Goal: Transaction & Acquisition: Download file/media

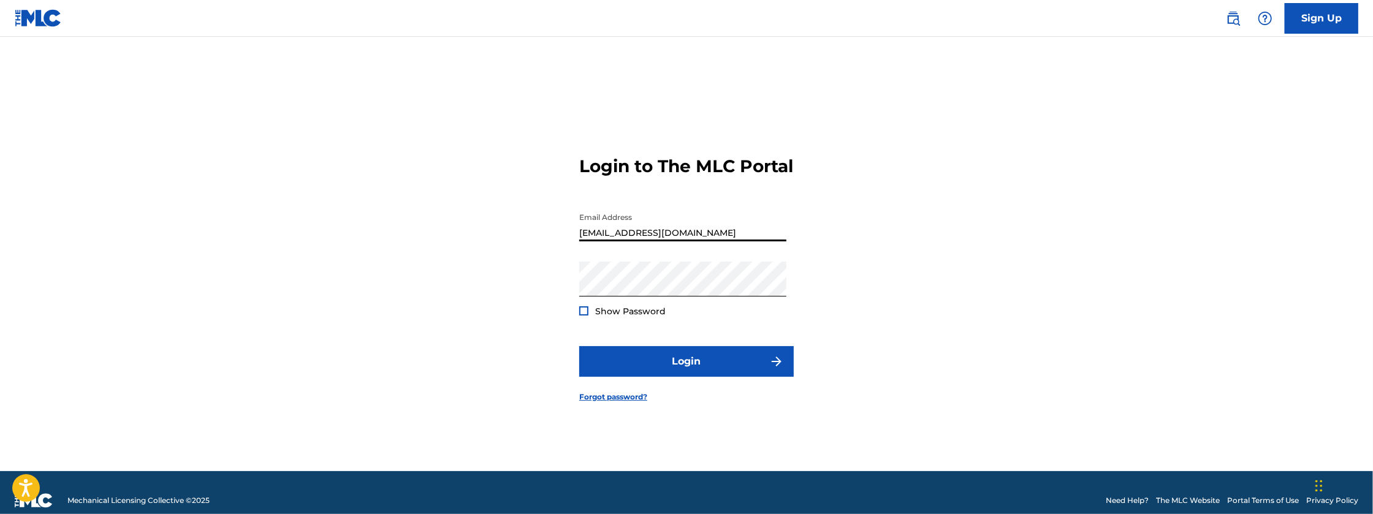
click at [719, 242] on input "[EMAIL_ADDRESS][DOMAIN_NAME]" at bounding box center [682, 224] width 207 height 35
type input "[EMAIL_ADDRESS][DOMAIN_NAME]"
click at [579, 346] on button "Login" at bounding box center [686, 361] width 215 height 31
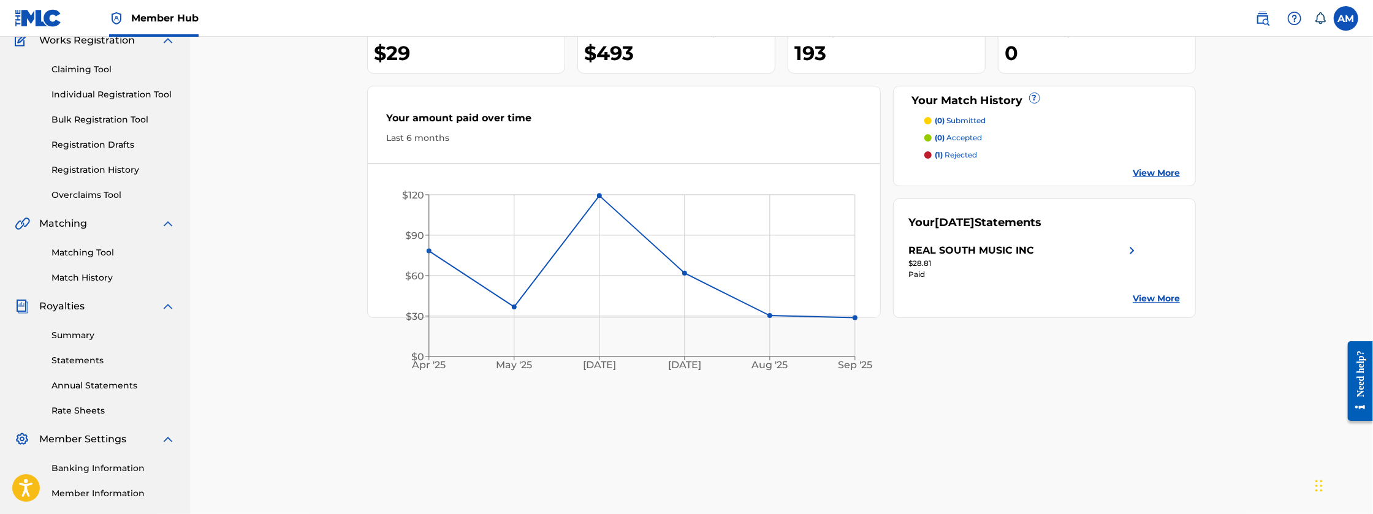
scroll to position [123, 0]
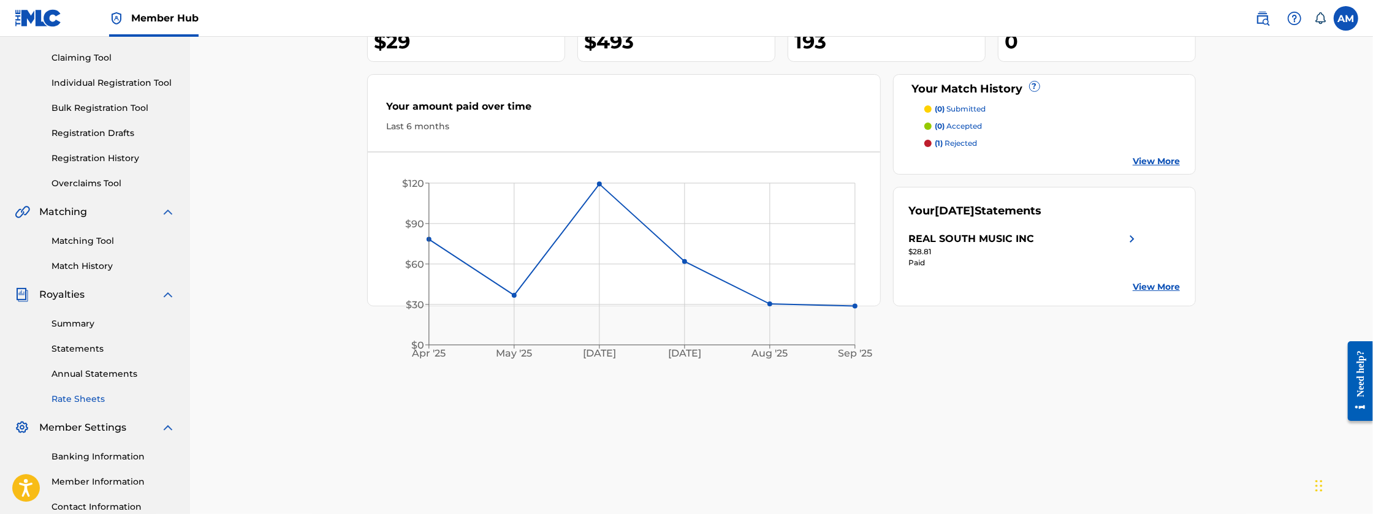
click at [83, 401] on link "Rate Sheets" at bounding box center [114, 399] width 124 height 13
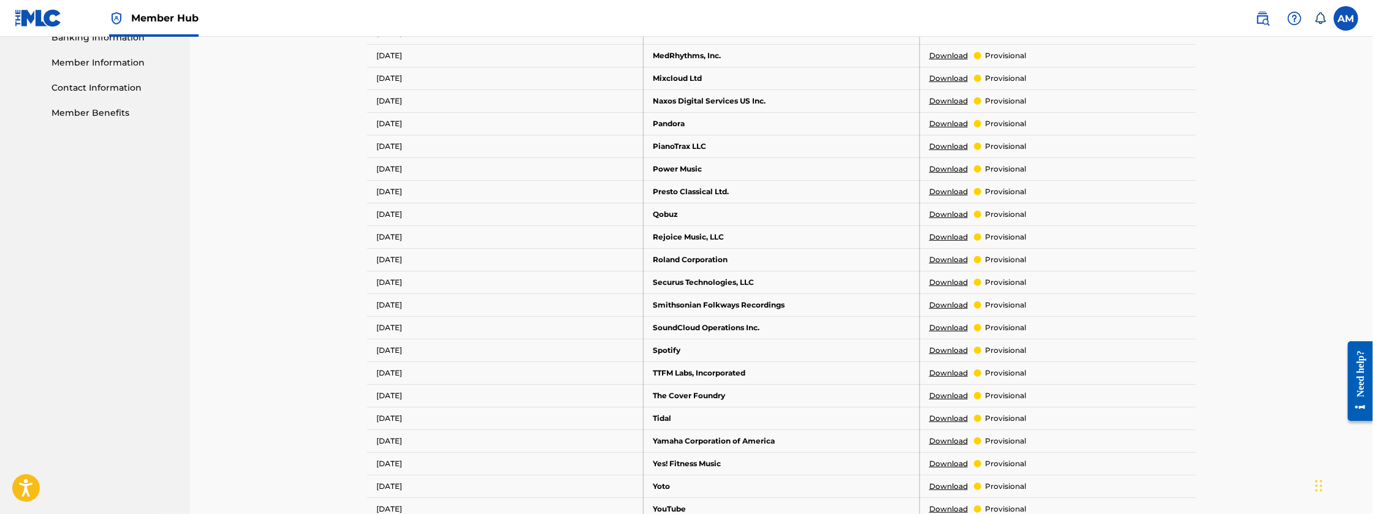
scroll to position [572, 0]
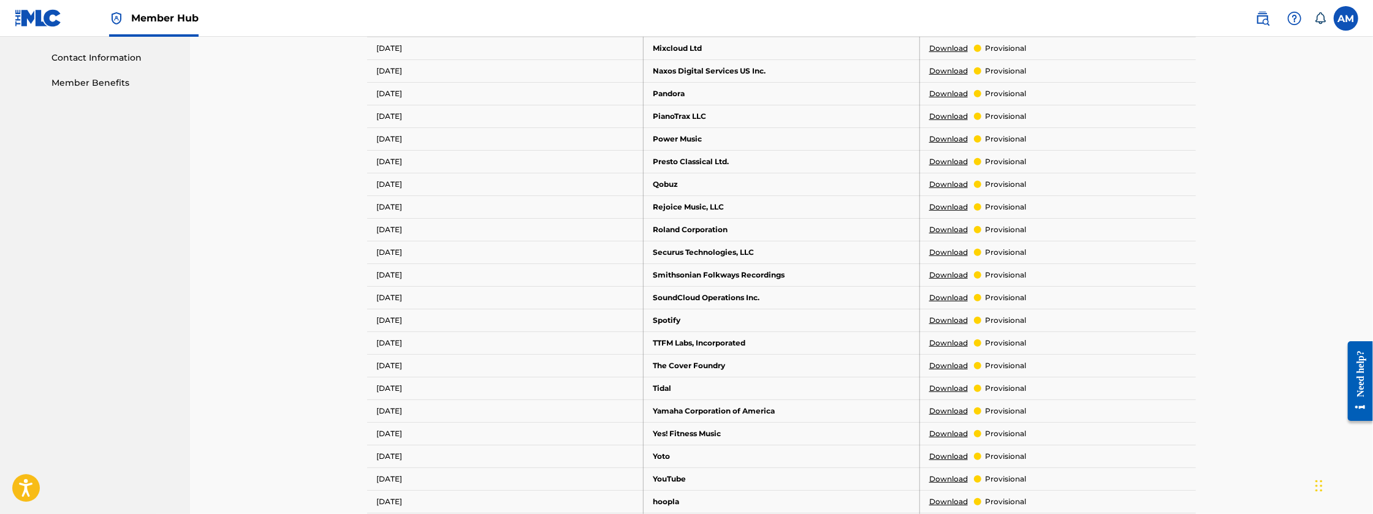
click at [951, 479] on link "Download" at bounding box center [948, 479] width 39 height 11
click at [941, 319] on link "Download" at bounding box center [948, 320] width 39 height 11
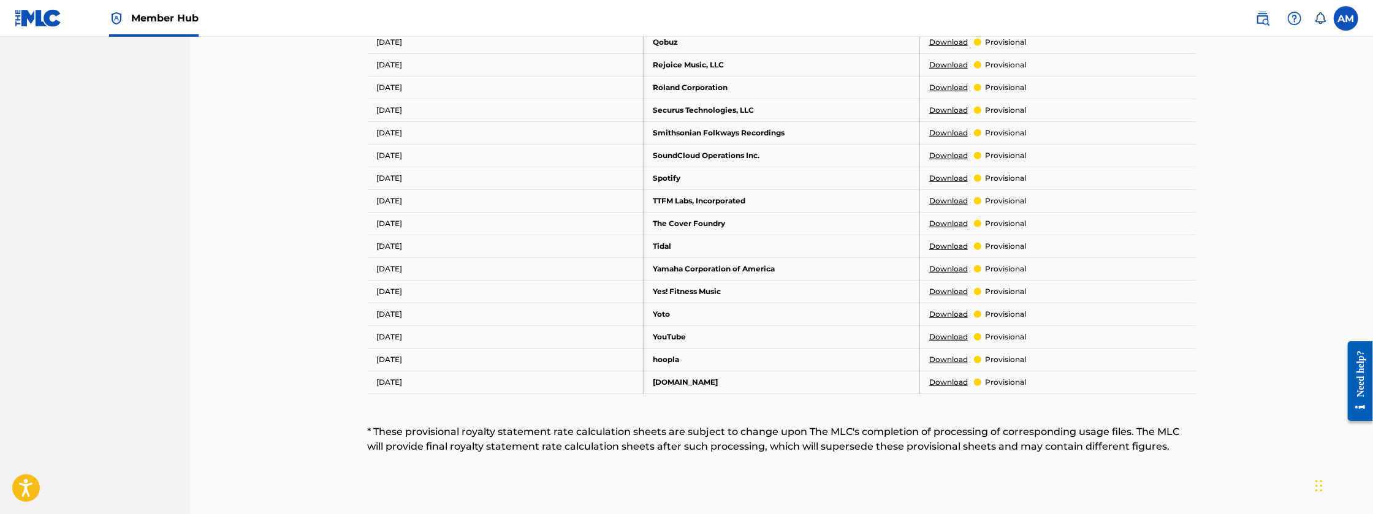
scroll to position [715, 0]
